Goal: Information Seeking & Learning: Check status

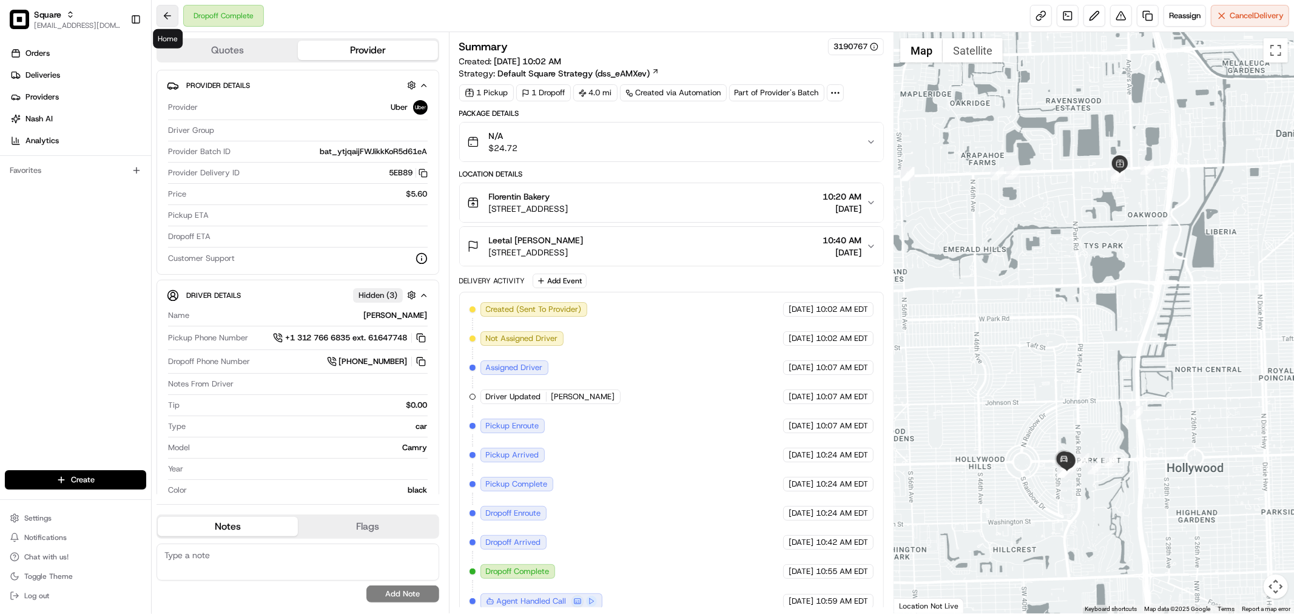
click at [169, 22] on button at bounding box center [168, 16] width 22 height 22
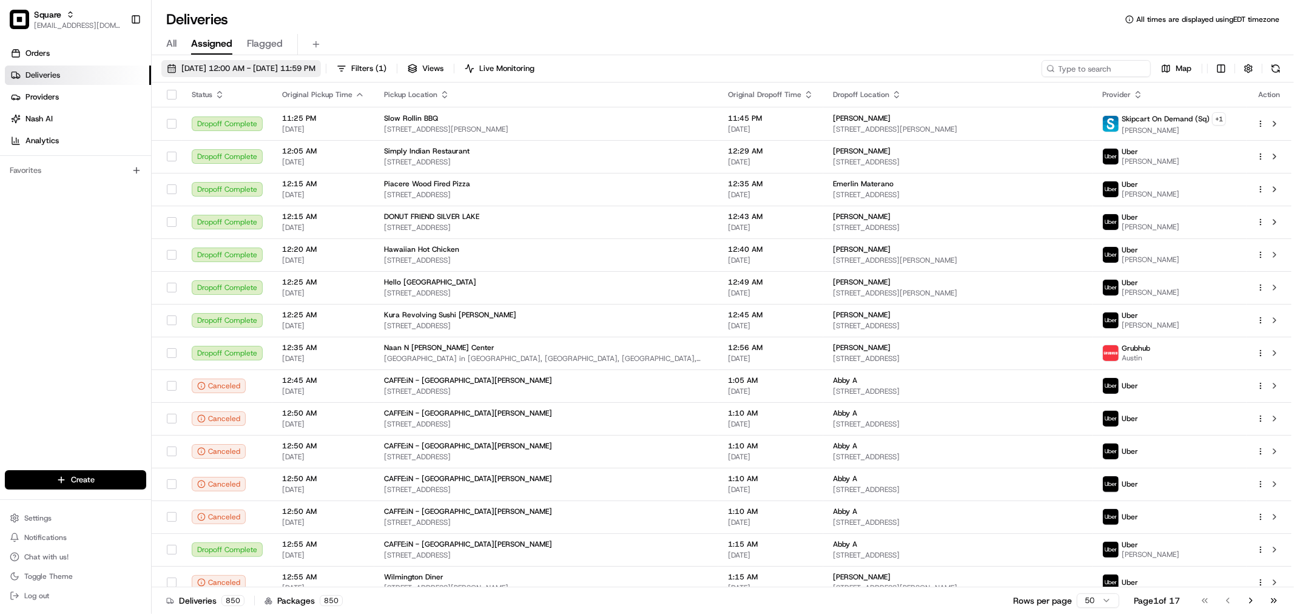
click at [195, 69] on span "[DATE] 12:00 AM - [DATE] 11:59 PM" at bounding box center [248, 68] width 134 height 11
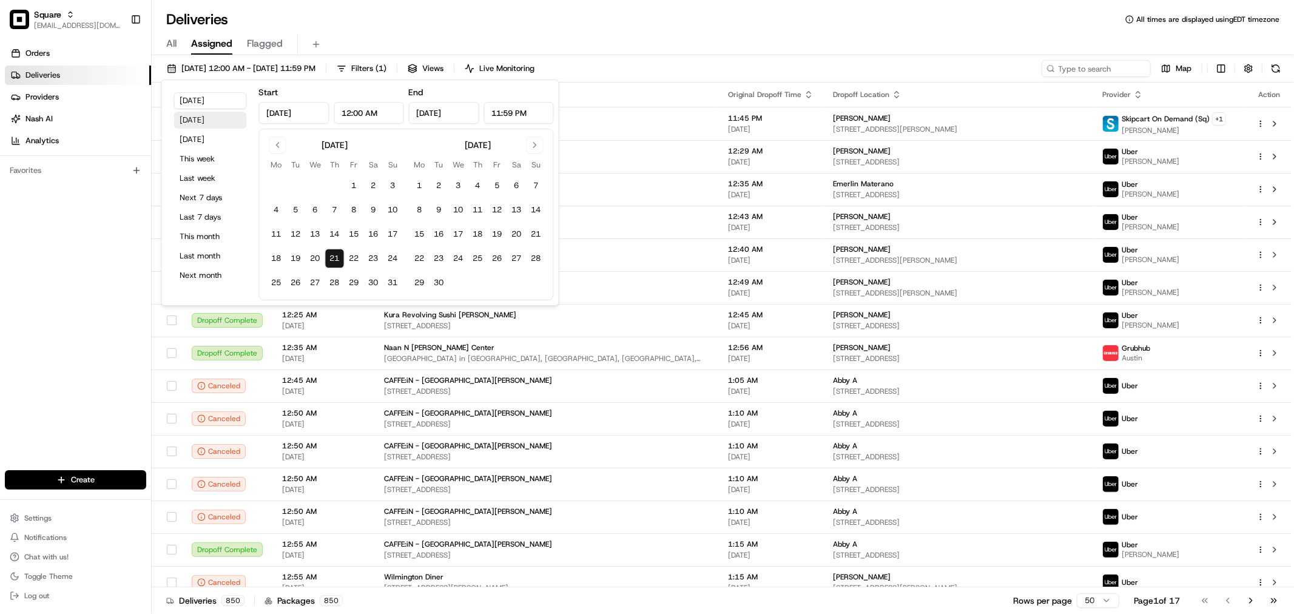
click at [197, 116] on button "[DATE]" at bounding box center [210, 120] width 73 height 17
type input "[DATE]"
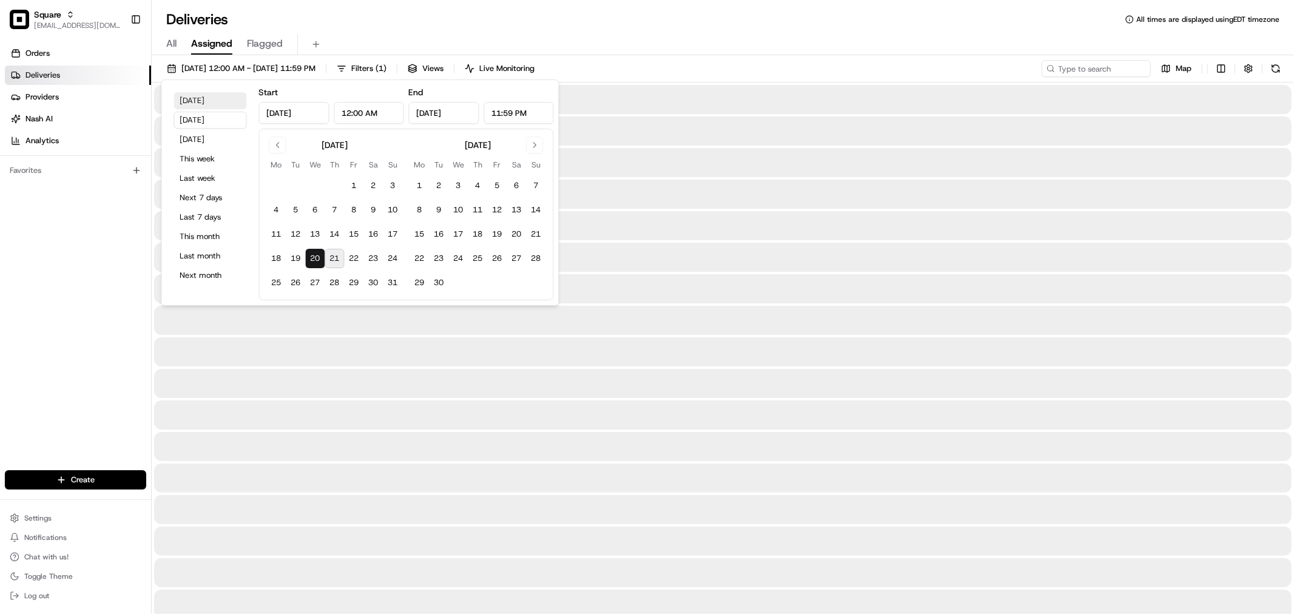
click at [211, 104] on button "[DATE]" at bounding box center [210, 100] width 73 height 17
type input "[DATE]"
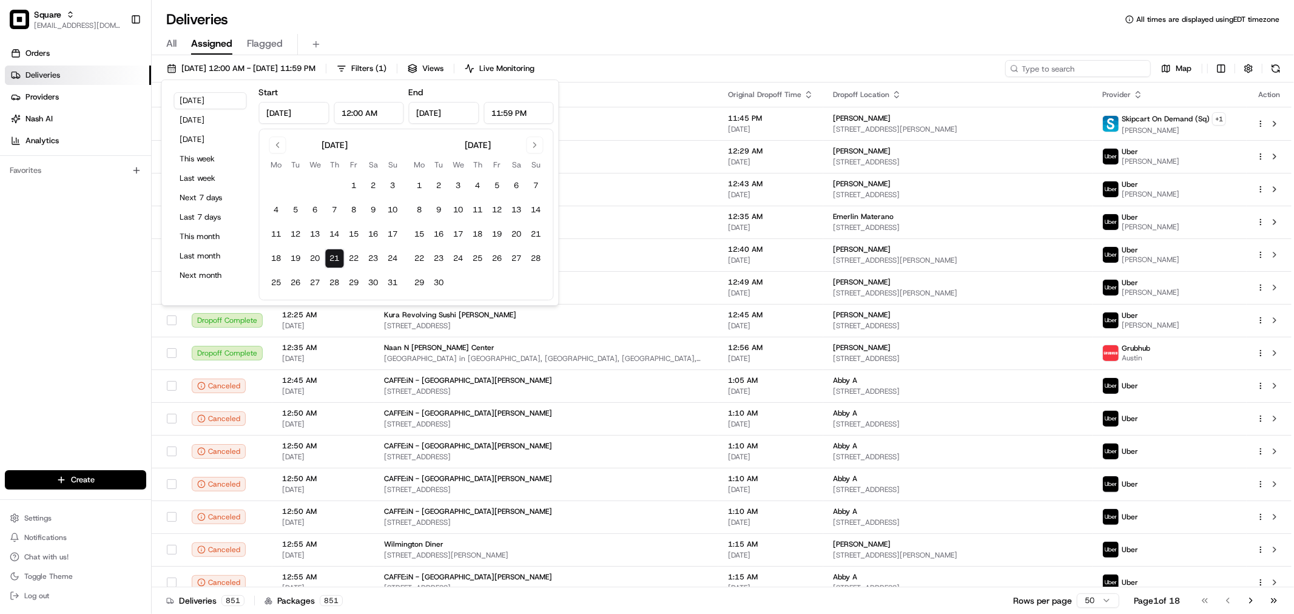
click at [1108, 72] on input at bounding box center [1078, 68] width 146 height 17
paste input "1221673"
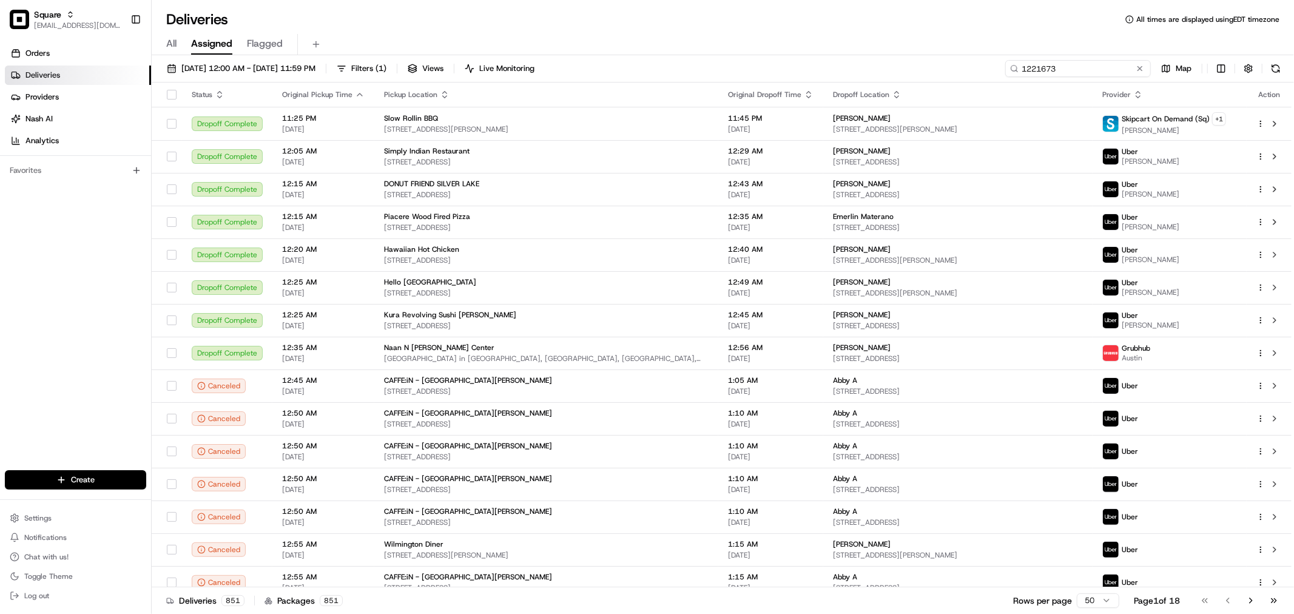
type input "1221673"
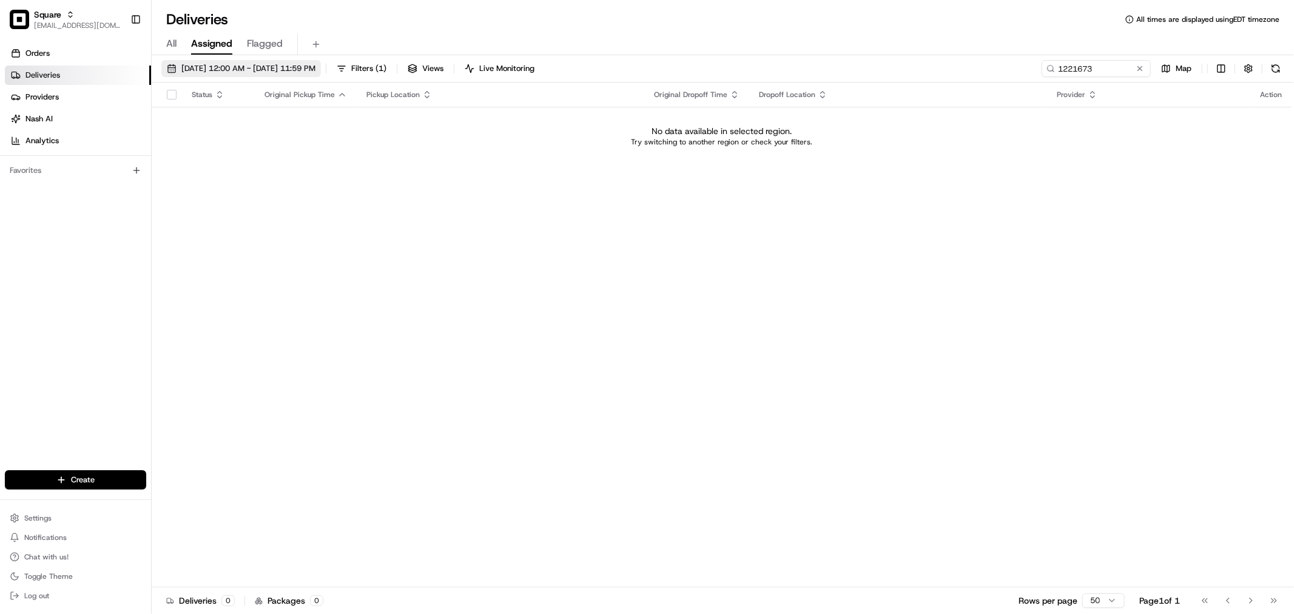
click at [240, 68] on span "[DATE] 12:00 AM - [DATE] 11:59 PM" at bounding box center [248, 68] width 134 height 11
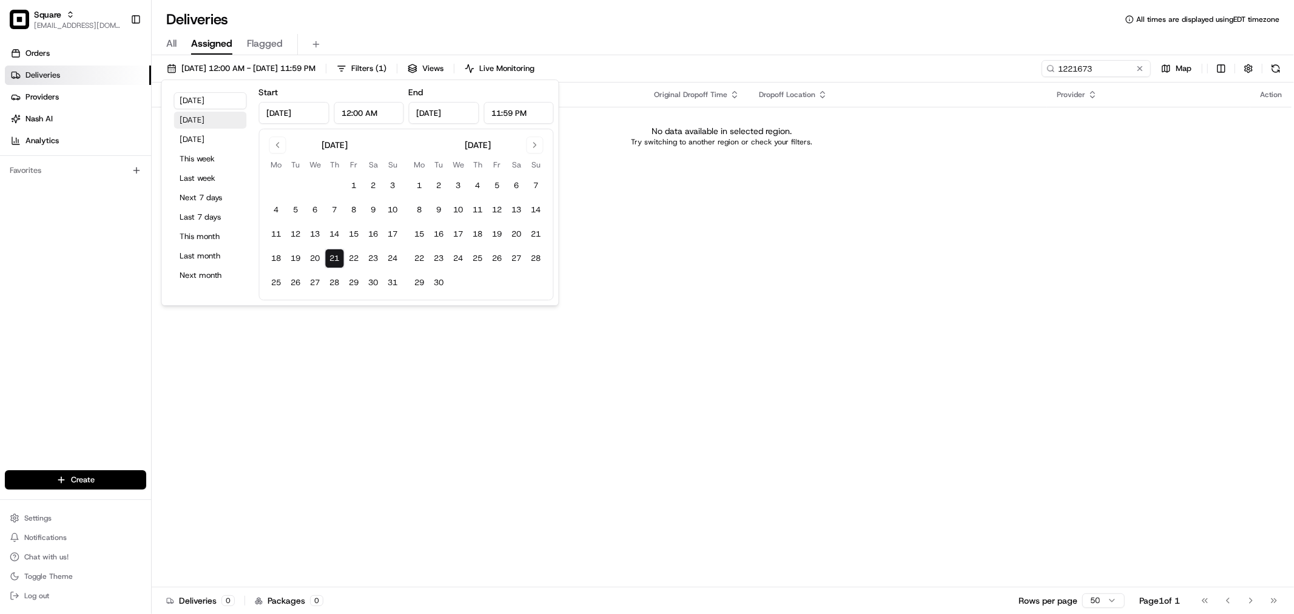
click at [214, 120] on button "[DATE]" at bounding box center [210, 120] width 73 height 17
type input "[DATE]"
click at [945, 42] on div "All Assigned Flagged" at bounding box center [723, 44] width 1142 height 21
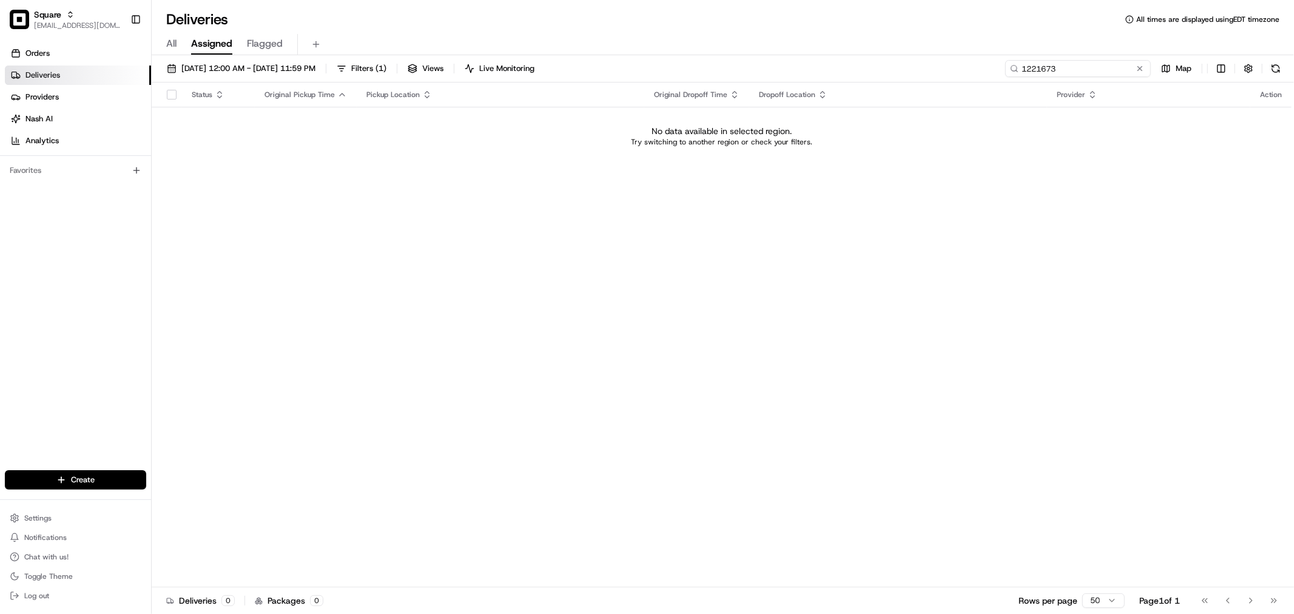
click at [1100, 67] on input "1221673" at bounding box center [1078, 68] width 146 height 17
click at [211, 72] on span "[DATE] 12:00 AM - [DATE] 11:59 PM" at bounding box center [248, 68] width 134 height 11
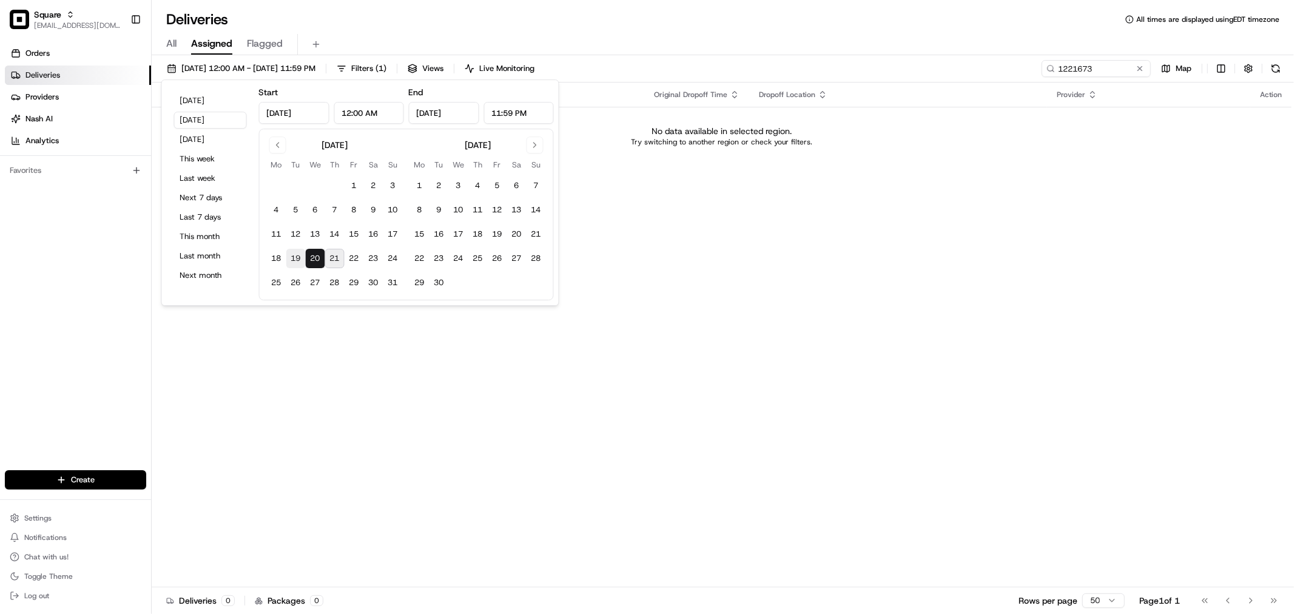
click at [295, 260] on button "19" at bounding box center [295, 258] width 19 height 19
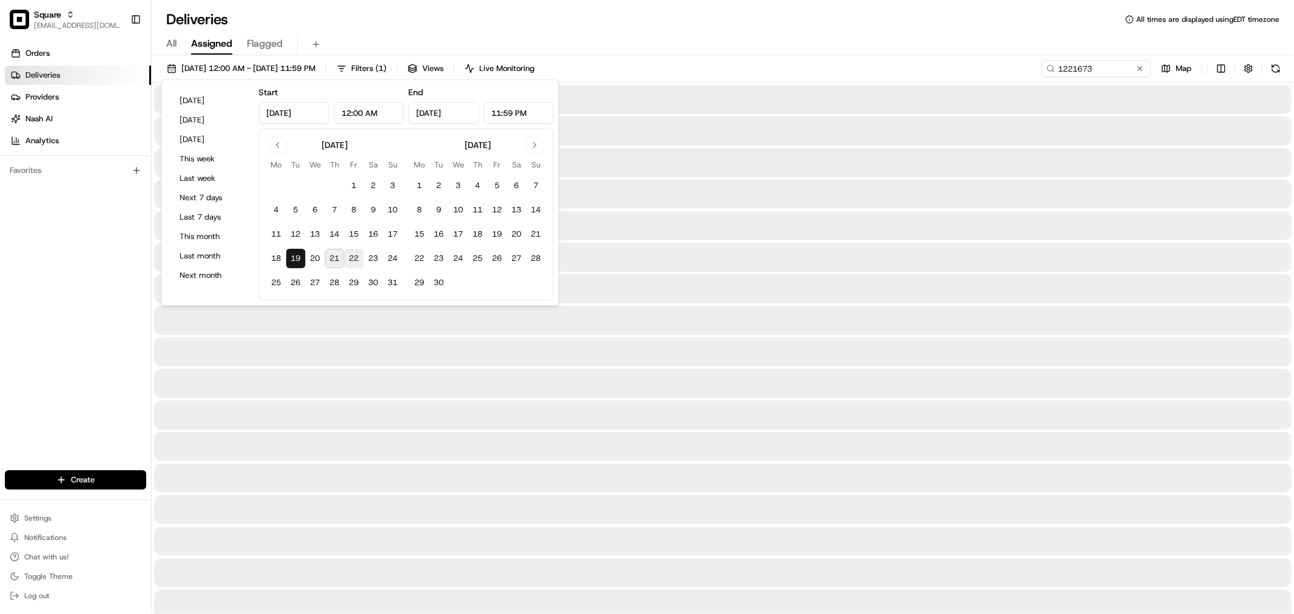
type input "[DATE]"
click at [374, 257] on button "23" at bounding box center [373, 258] width 19 height 19
type input "[DATE]"
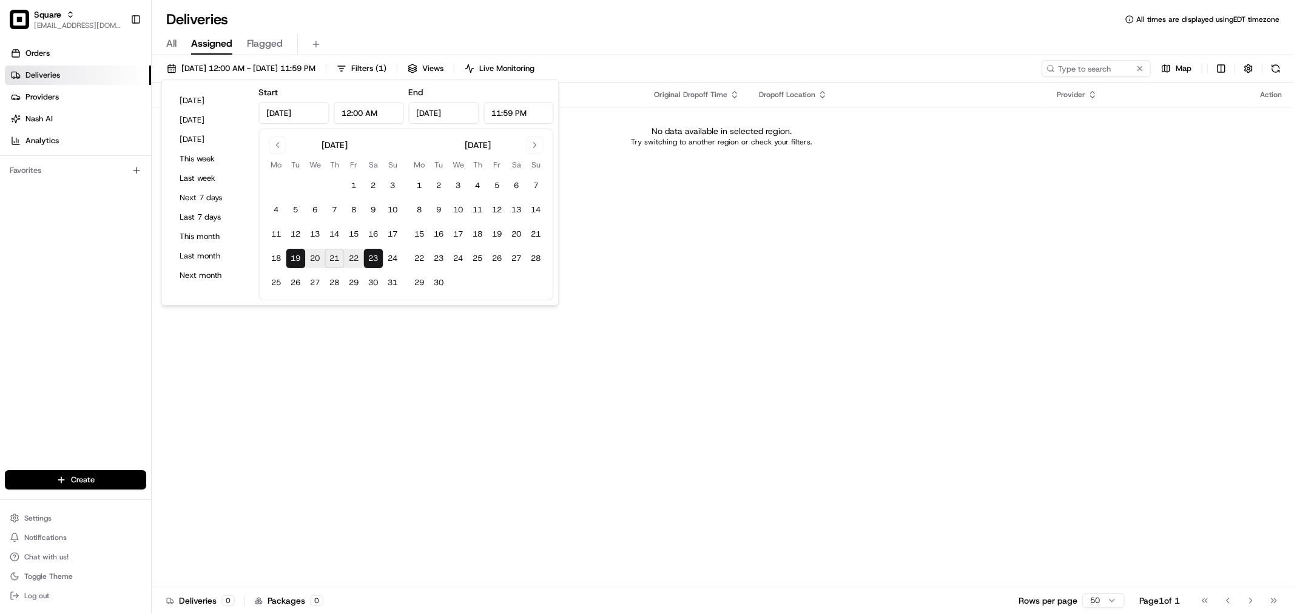
click at [175, 46] on span "All" at bounding box center [171, 43] width 10 height 15
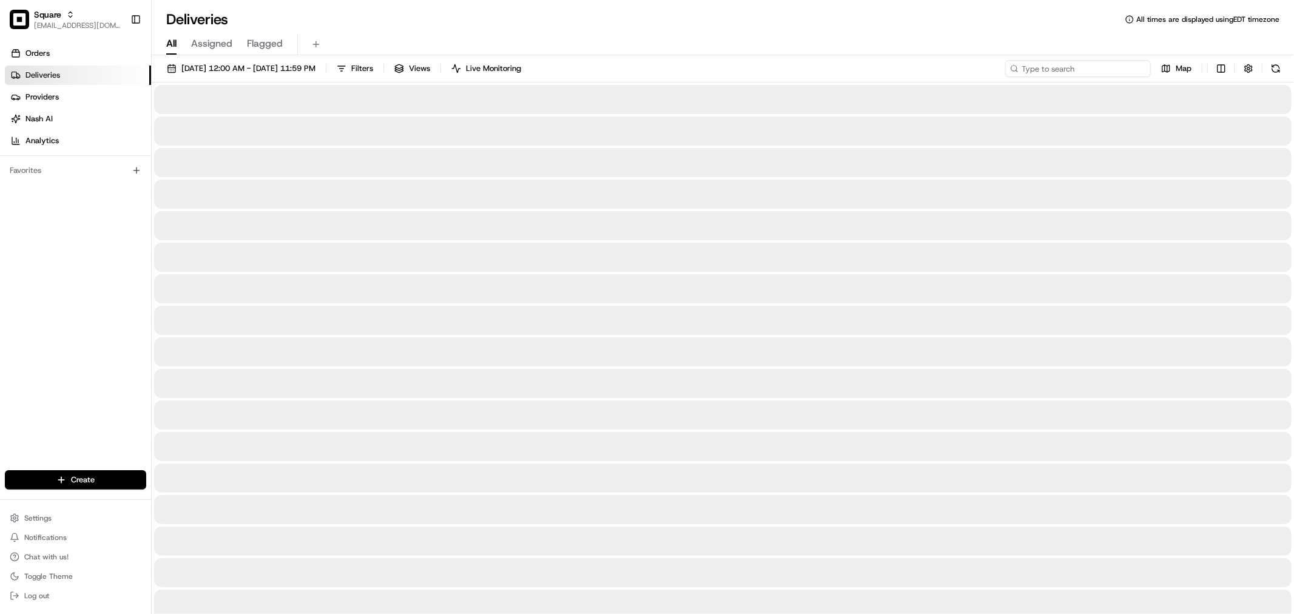
click at [1120, 70] on input at bounding box center [1078, 68] width 146 height 17
paste input "1221673"
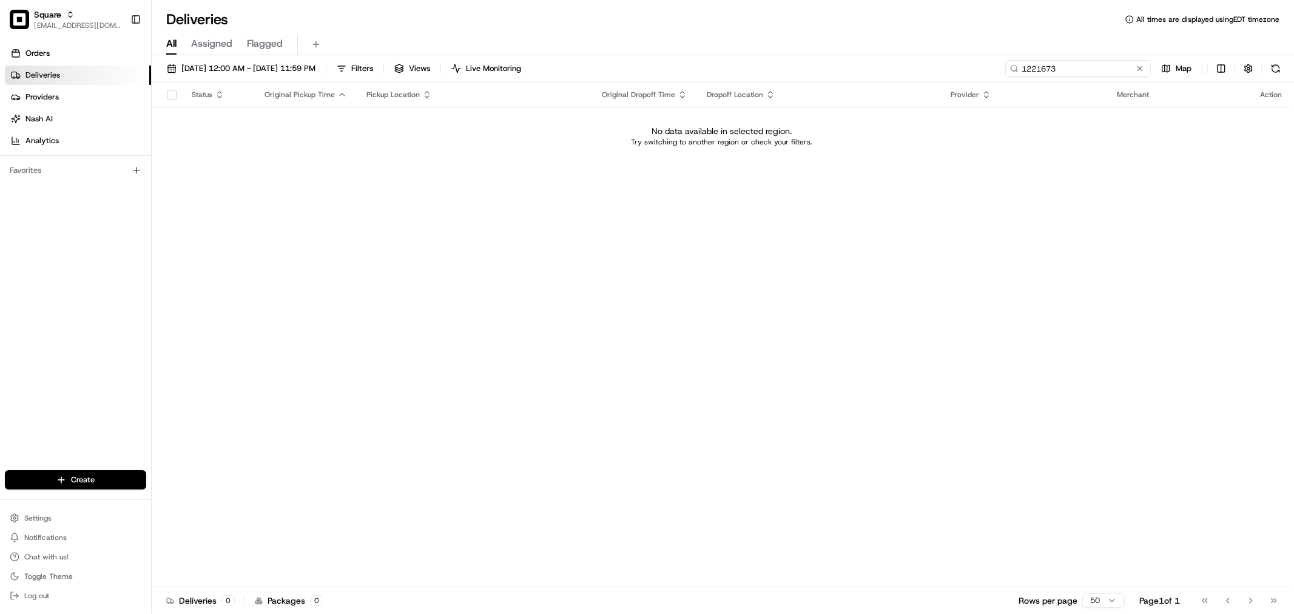
type input "1221673"
click at [1136, 67] on button at bounding box center [1140, 68] width 12 height 12
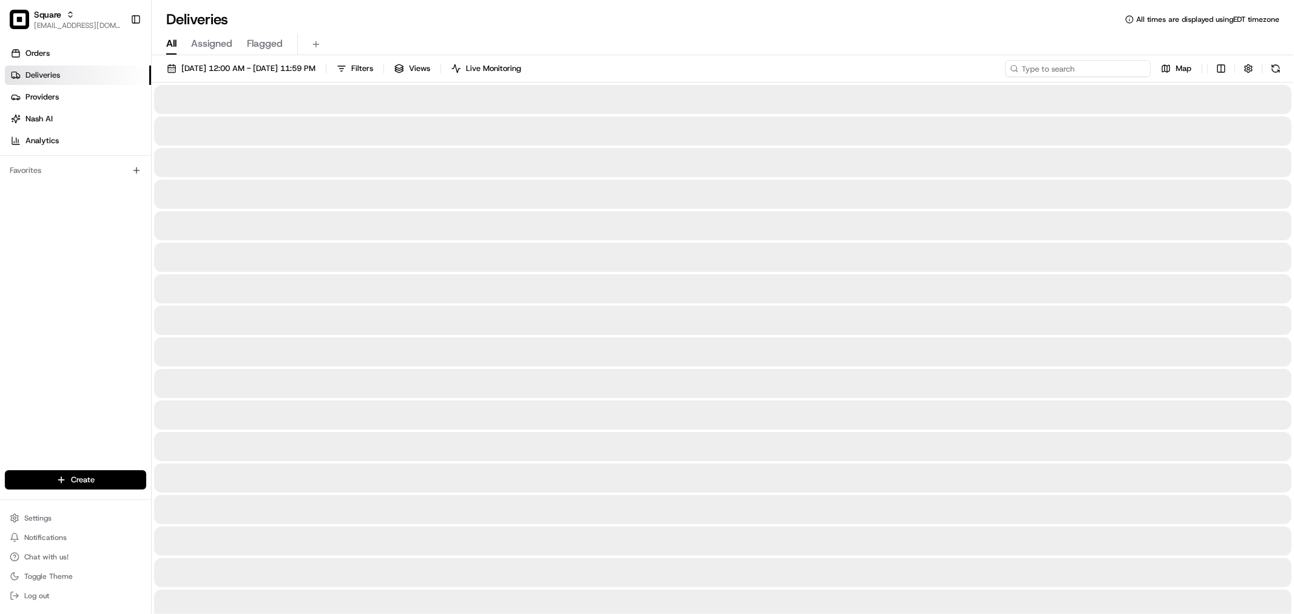
click at [1111, 62] on input at bounding box center [1078, 68] width 146 height 17
paste input "[PERSON_NAME]"
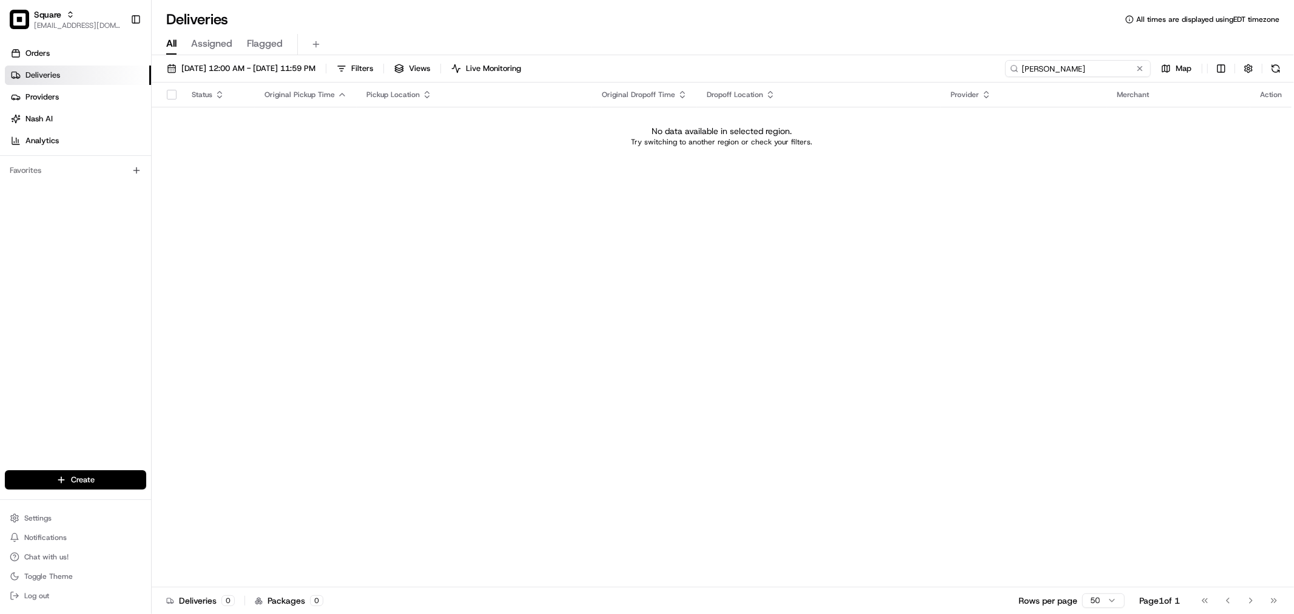
type input "[PERSON_NAME]"
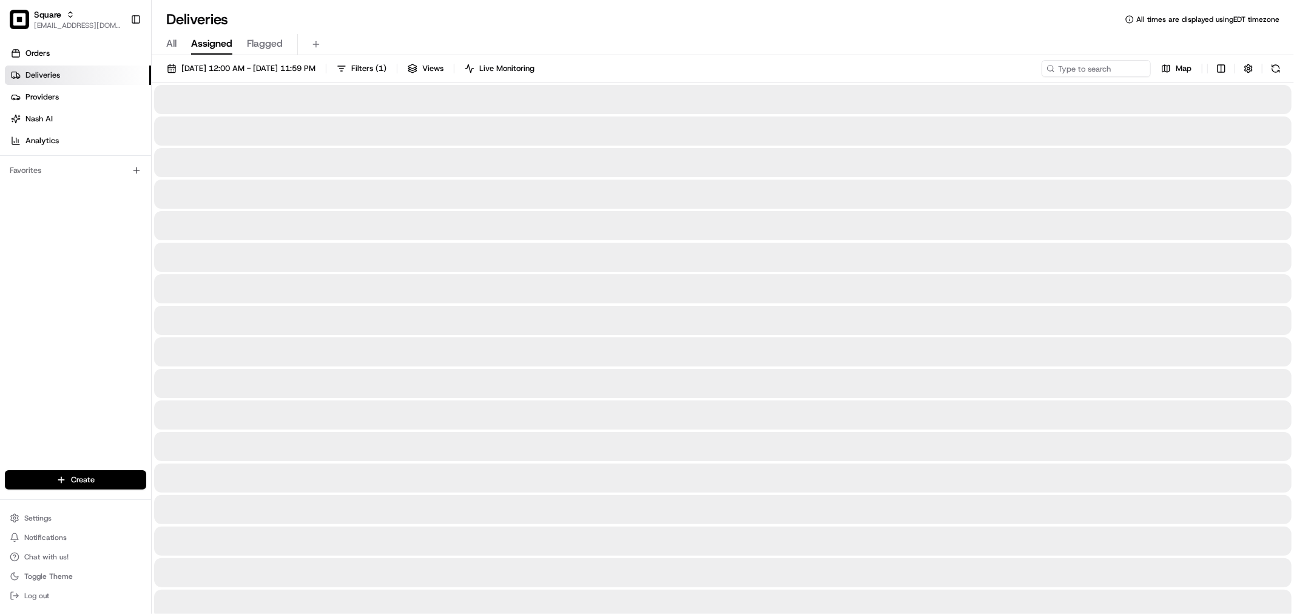
click at [217, 41] on span "Assigned" at bounding box center [211, 43] width 41 height 15
click at [722, 46] on div "All Assigned Flagged" at bounding box center [723, 44] width 1142 height 21
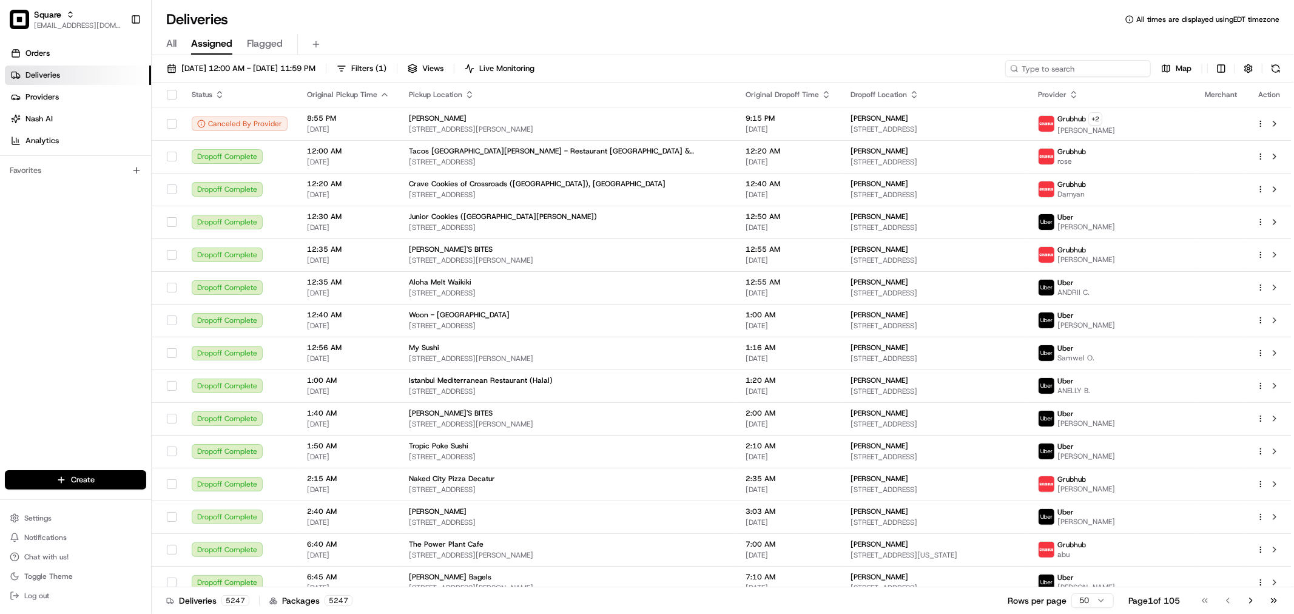
click at [1099, 68] on input at bounding box center [1078, 68] width 146 height 17
paste input "[PERSON_NAME]"
type input "[PERSON_NAME]"
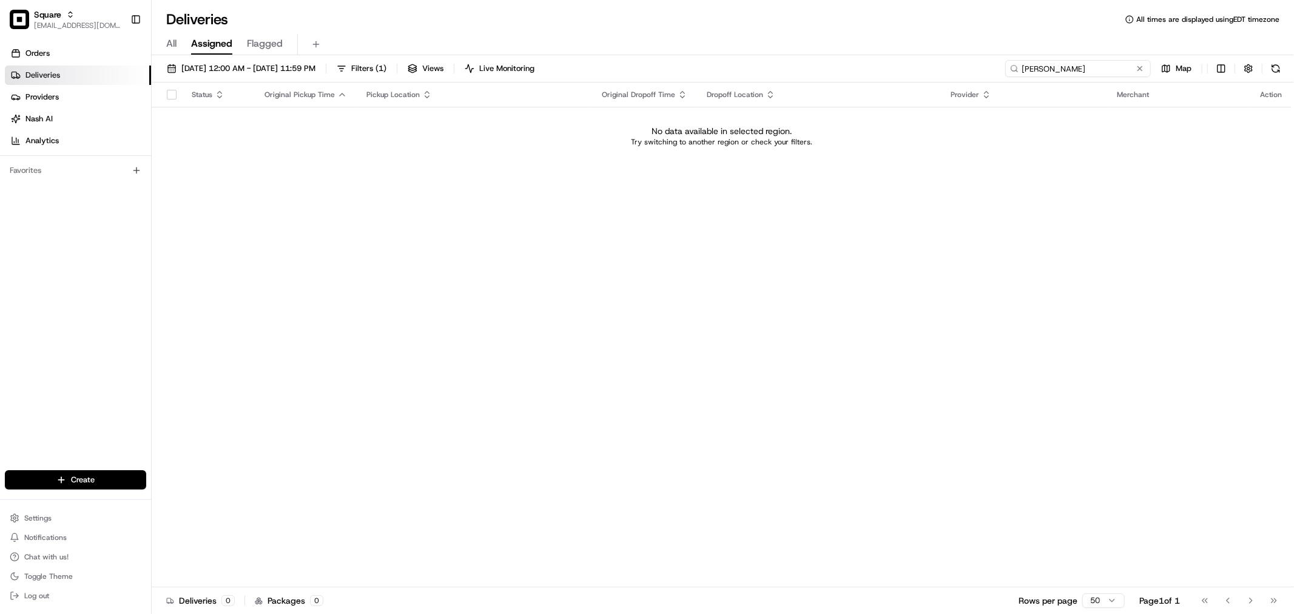
click at [1077, 64] on input "[PERSON_NAME]" at bounding box center [1078, 68] width 146 height 17
drag, startPoint x: 1077, startPoint y: 64, endPoint x: 987, endPoint y: 73, distance: 90.3
click at [987, 73] on div "[DATE] 12:00 AM - [DATE] 11:59 PM Filters ( 1 ) Views Live Monitoring cody b Map" at bounding box center [723, 71] width 1142 height 22
click at [174, 41] on span "All" at bounding box center [171, 43] width 10 height 15
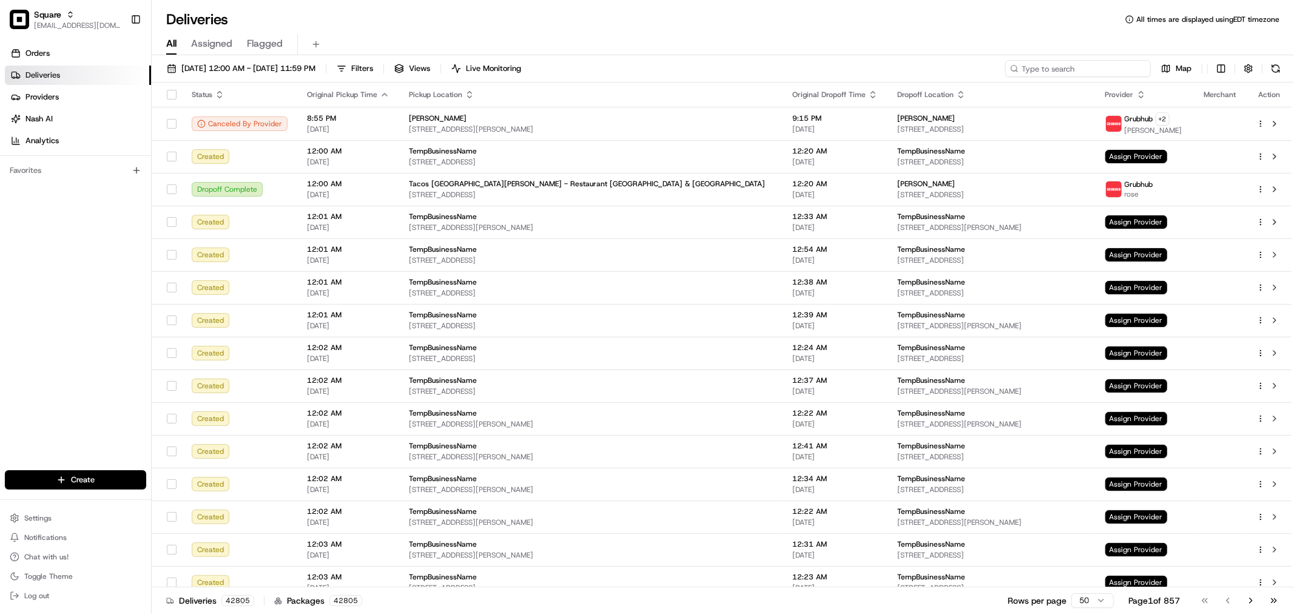
click at [1116, 69] on input at bounding box center [1078, 68] width 146 height 17
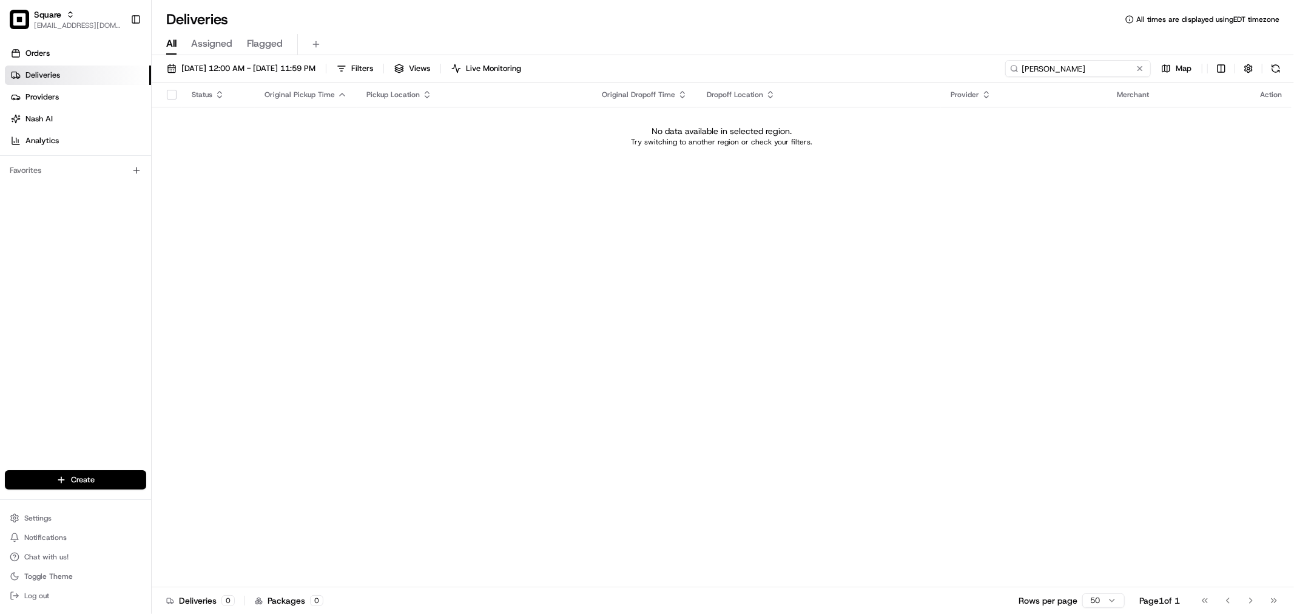
type input "[PERSON_NAME]"
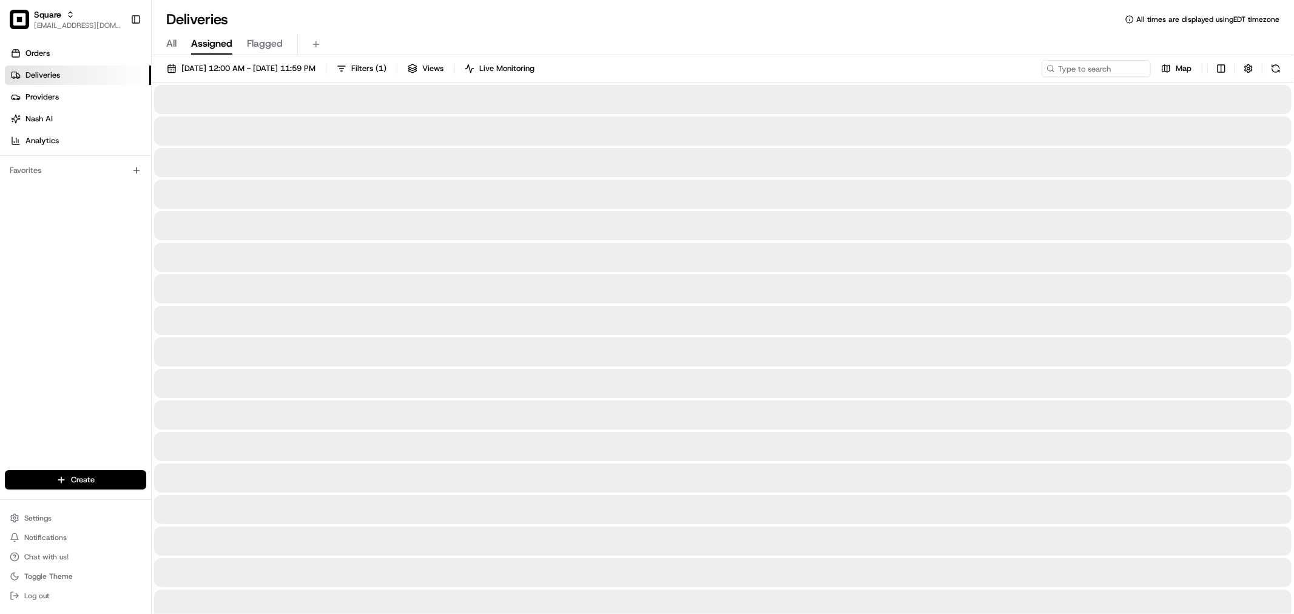
click at [211, 44] on span "Assigned" at bounding box center [211, 43] width 41 height 15
click at [231, 67] on span "[DATE] 12:00 AM - [DATE] 11:59 PM" at bounding box center [248, 68] width 134 height 11
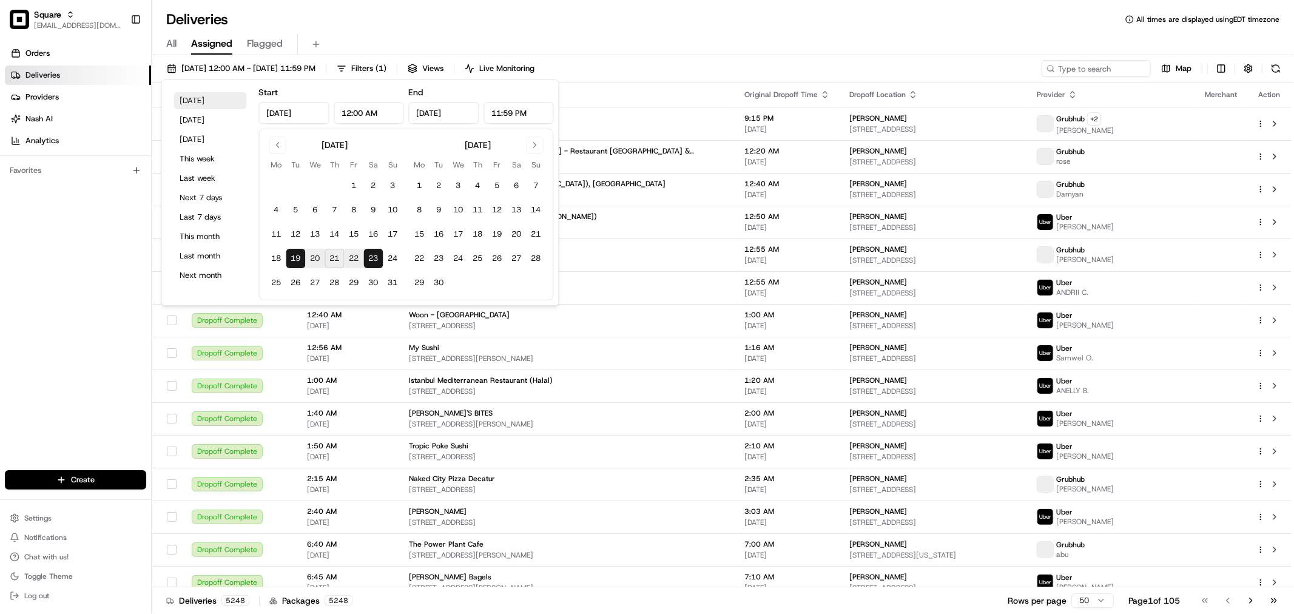
type input "[DATE]"
type input "12:00 AM"
type input "[DATE]"
type input "11:59 PM"
click at [196, 101] on button "[DATE]" at bounding box center [210, 100] width 73 height 17
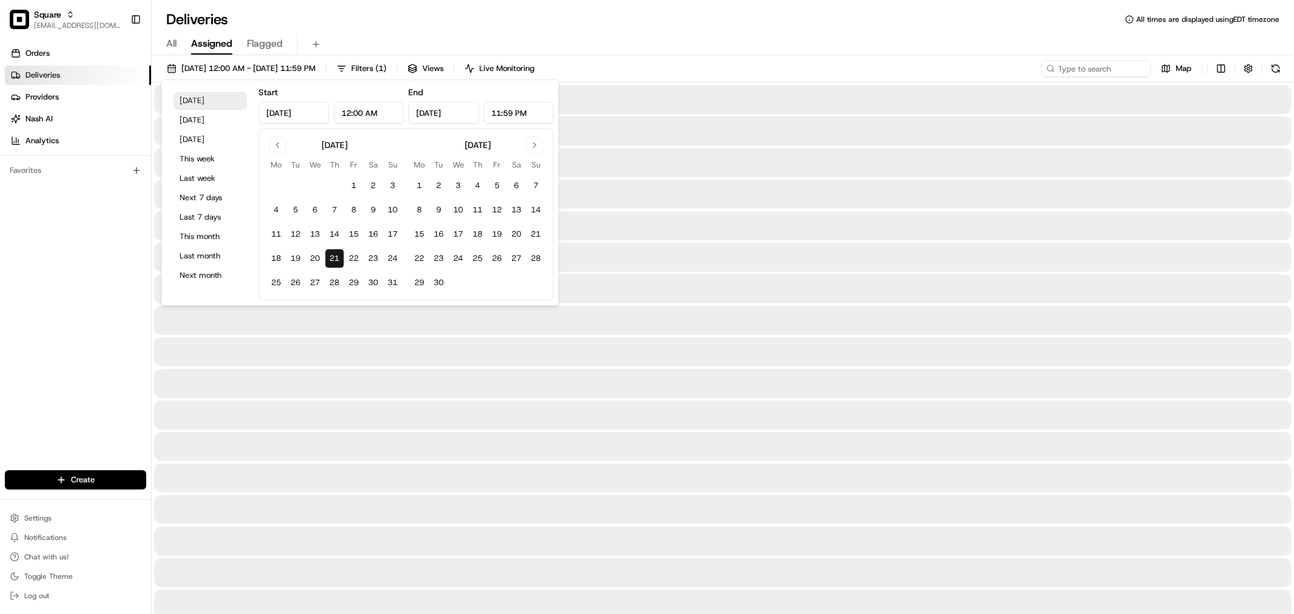
type input "[DATE]"
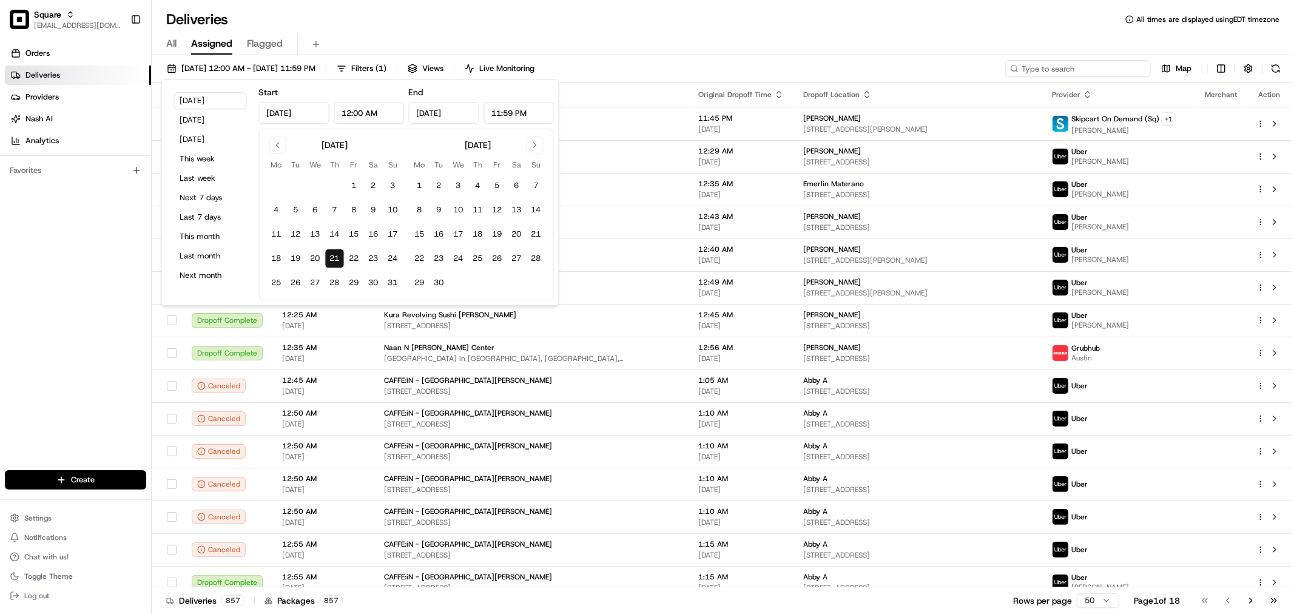
click at [1098, 65] on input at bounding box center [1078, 68] width 146 height 17
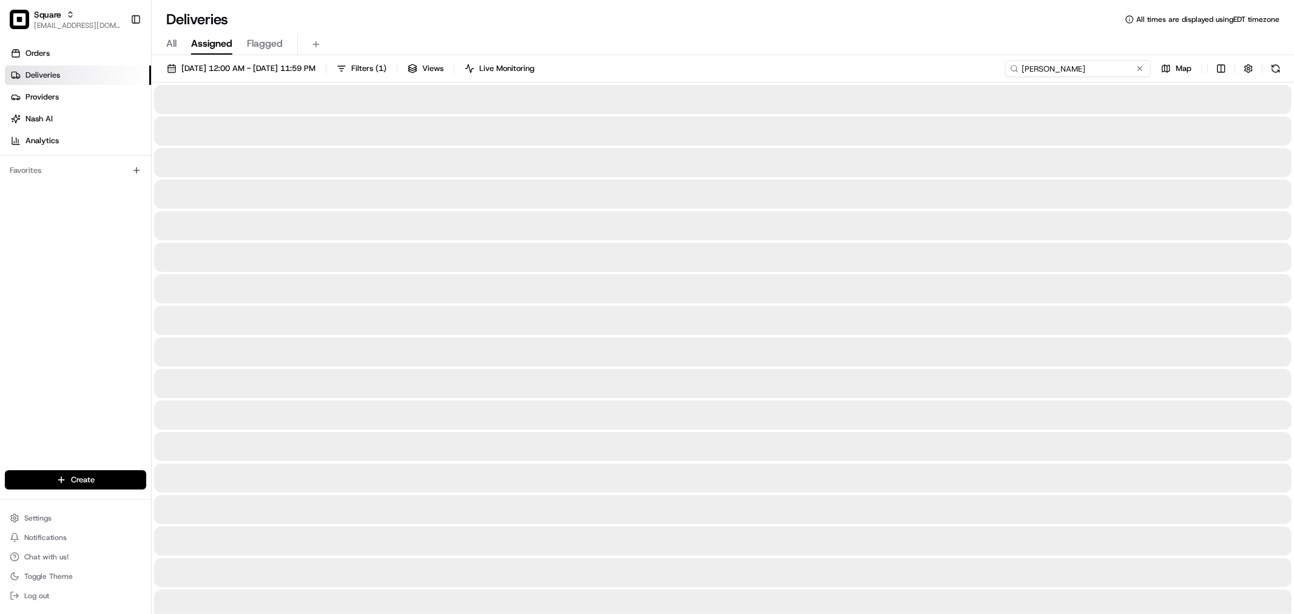
type input "[PERSON_NAME]"
